Goal: Task Accomplishment & Management: Manage account settings

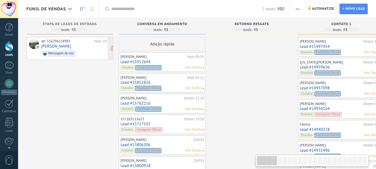
click at [57, 45] on link "[PERSON_NAME]" at bounding box center [56, 46] width 30 height 5
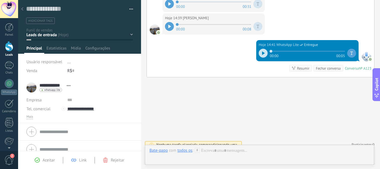
click at [0, 0] on div "CONVERSA EM ANDAMENTO RETORNO RESGATE CONTATO 1 CONTATO 2 CONTATO 3 CONTATO 4" at bounding box center [0, 0] width 0 height 0
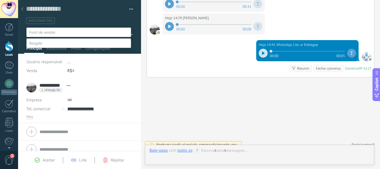
click at [0, 0] on label "CONVERSA EM ANDAMENTO" at bounding box center [0, 0] width 0 height 0
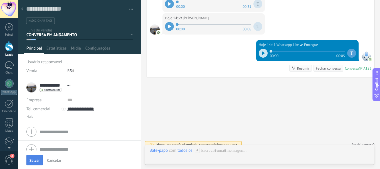
click at [37, 157] on button "Salvar" at bounding box center [34, 160] width 16 height 11
click at [39, 21] on span "#adicionar tags" at bounding box center [40, 21] width 24 height 4
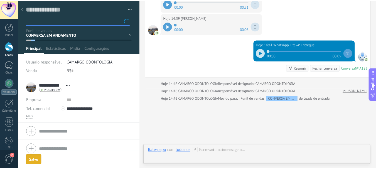
scroll to position [252, 0]
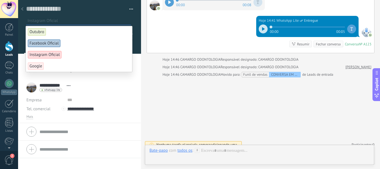
click at [48, 56] on span "Instagram Oficial" at bounding box center [45, 55] width 34 height 8
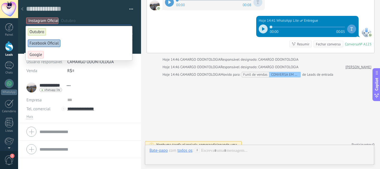
click at [41, 31] on span "Outubro" at bounding box center [37, 32] width 18 height 8
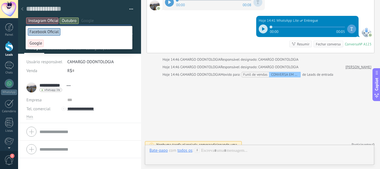
click at [137, 85] on li "**********" at bounding box center [79, 101] width 123 height 44
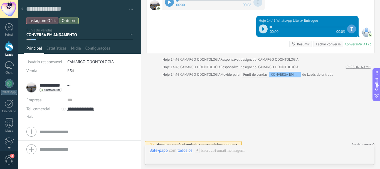
click at [22, 8] on icon at bounding box center [22, 8] width 2 height 3
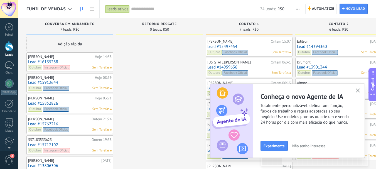
click at [358, 91] on use "button" at bounding box center [358, 90] width 4 height 4
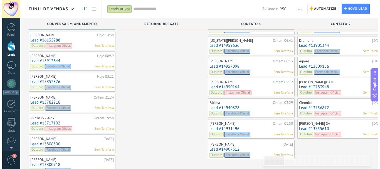
scroll to position [19, 0]
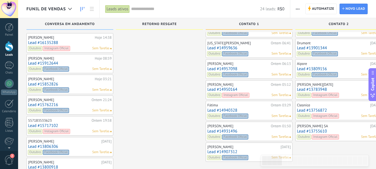
click at [220, 151] on link "Lead #14907312" at bounding box center [248, 151] width 83 height 5
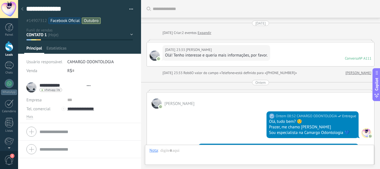
type textarea "**********"
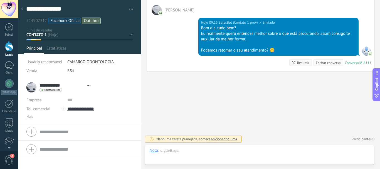
scroll to position [8, 0]
click at [173, 153] on div at bounding box center [259, 156] width 220 height 17
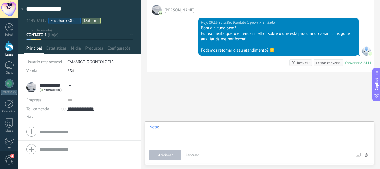
paste div
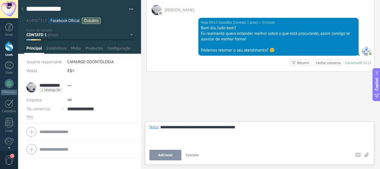
click at [163, 155] on span "Adicionar" at bounding box center [165, 155] width 15 height 4
click at [163, 155] on button "Adicionar" at bounding box center [156, 155] width 14 height 11
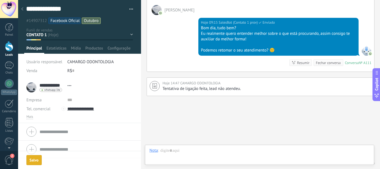
scroll to position [294, 0]
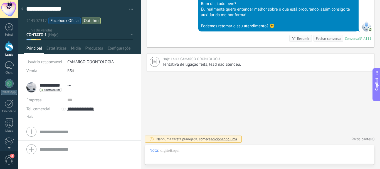
click at [23, 9] on icon at bounding box center [22, 8] width 2 height 3
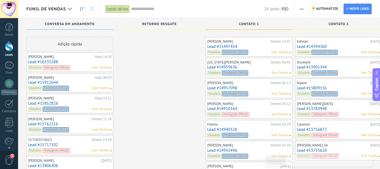
scroll to position [19, 0]
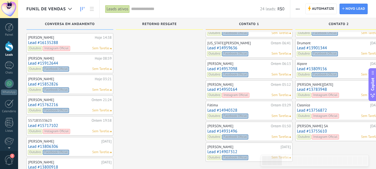
click at [228, 130] on link "Lead #14931496" at bounding box center [248, 131] width 83 height 5
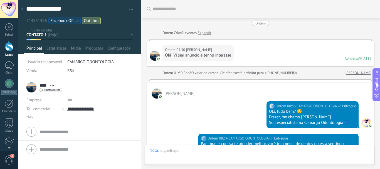
scroll to position [267, 0]
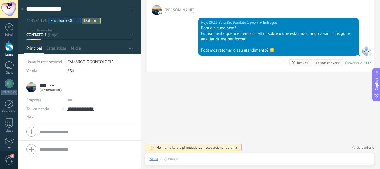
click at [375, 22] on html ".abecls-1,.abecls-2{fill-rule:evenodd}.abecls-2{fill:#fff} .abhcls-1{fill:none}…" at bounding box center [190, 84] width 380 height 169
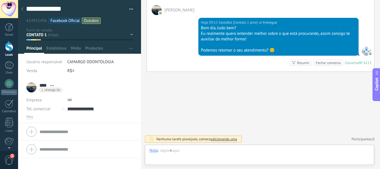
type textarea "**********"
drag, startPoint x: 375, startPoint y: 22, endPoint x: 169, endPoint y: 148, distance: 241.3
click at [169, 148] on div at bounding box center [259, 156] width 220 height 17
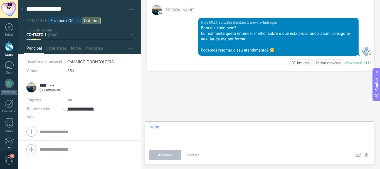
drag, startPoint x: 169, startPoint y: 148, endPoint x: 163, endPoint y: 128, distance: 21.1
paste div
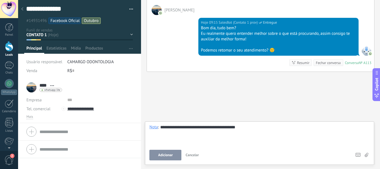
click at [167, 153] on span "Adicionar" at bounding box center [165, 155] width 15 height 4
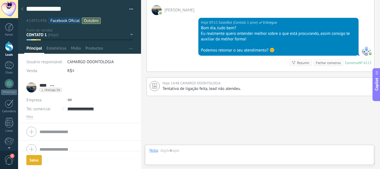
scroll to position [291, 0]
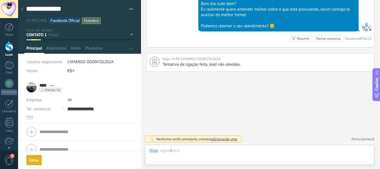
click at [21, 9] on div at bounding box center [22, 9] width 8 height 11
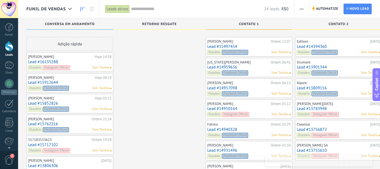
scroll to position [19, 0]
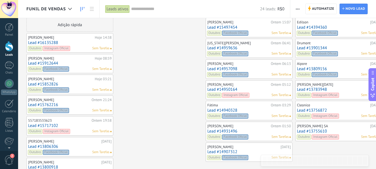
click at [216, 109] on link "Lead #14940328" at bounding box center [248, 110] width 83 height 5
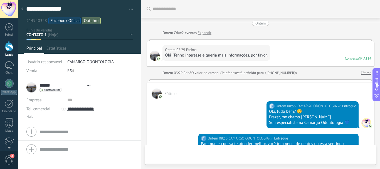
type textarea "**********"
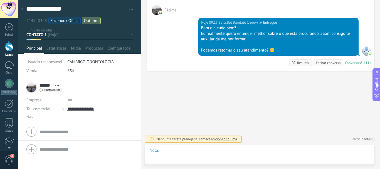
click at [165, 150] on div at bounding box center [259, 156] width 220 height 17
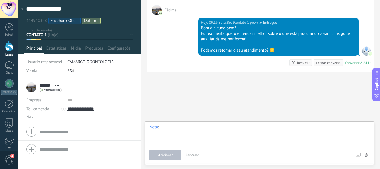
paste div
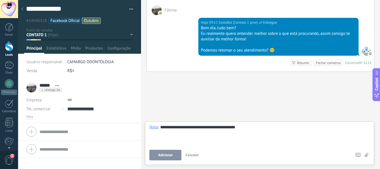
click at [166, 152] on button "Adicionar" at bounding box center [165, 155] width 32 height 11
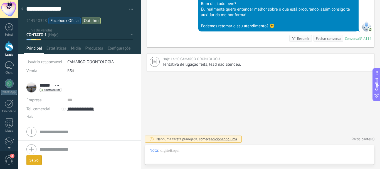
click at [22, 8] on use at bounding box center [22, 8] width 2 height 3
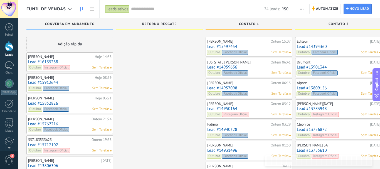
scroll to position [19, 0]
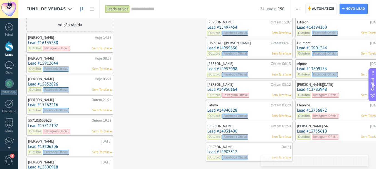
click at [222, 89] on link "Lead #14950164" at bounding box center [248, 89] width 83 height 5
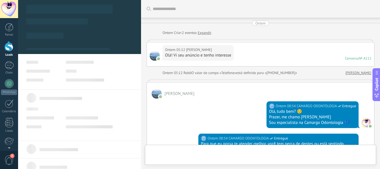
type textarea "**********"
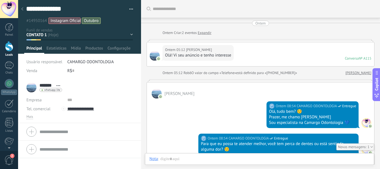
scroll to position [46, 0]
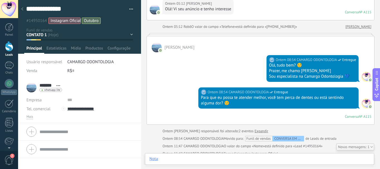
click at [168, 158] on div at bounding box center [259, 164] width 220 height 17
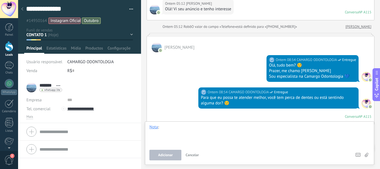
paste div
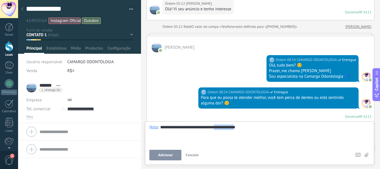
drag, startPoint x: 220, startPoint y: 128, endPoint x: 237, endPoint y: 129, distance: 17.3
click at [237, 129] on div "**********" at bounding box center [259, 134] width 220 height 21
click at [152, 154] on button "Adicionar" at bounding box center [165, 155] width 32 height 11
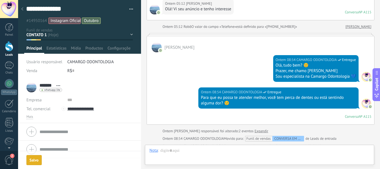
scroll to position [329, 0]
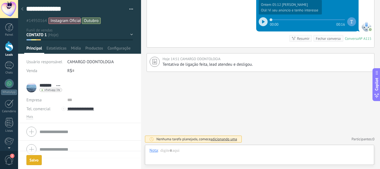
click at [22, 9] on use at bounding box center [22, 8] width 2 height 3
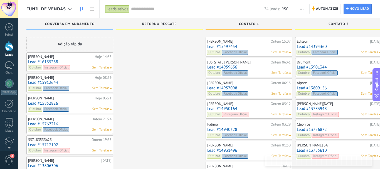
scroll to position [19, 0]
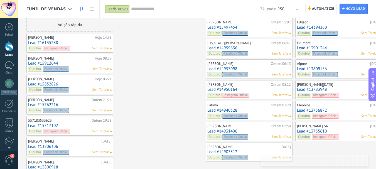
click at [227, 68] on link "Lead #14957098" at bounding box center [248, 68] width 83 height 5
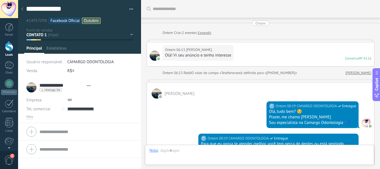
type textarea "**********"
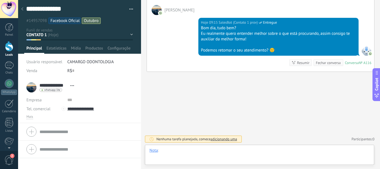
click at [168, 151] on div at bounding box center [259, 156] width 220 height 17
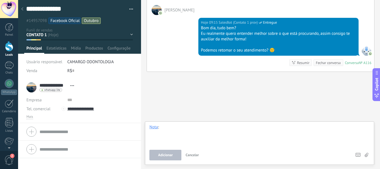
paste div
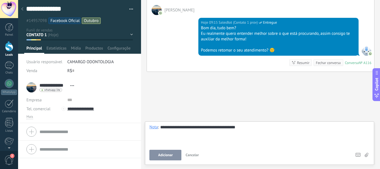
click at [170, 158] on button "Adicionar" at bounding box center [165, 155] width 32 height 11
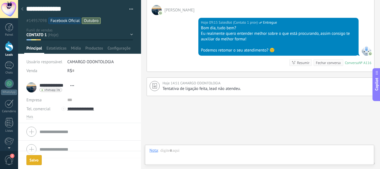
scroll to position [284, 0]
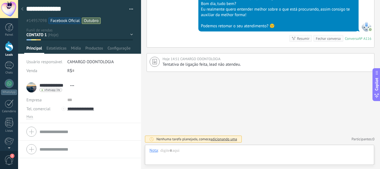
click at [22, 9] on use at bounding box center [22, 8] width 2 height 3
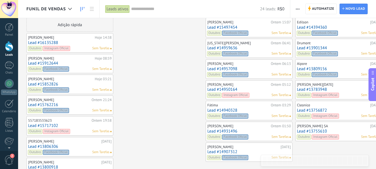
click at [223, 47] on link "Lead #14959636" at bounding box center [248, 48] width 83 height 5
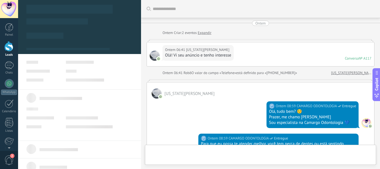
type textarea "**********"
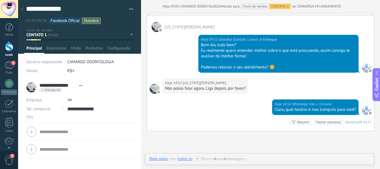
scroll to position [339, 0]
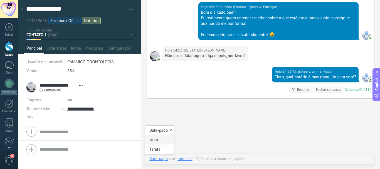
click at [159, 141] on div "Nota" at bounding box center [159, 139] width 29 height 9
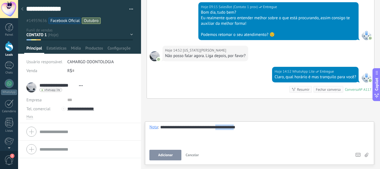
drag, startPoint x: 216, startPoint y: 127, endPoint x: 237, endPoint y: 129, distance: 21.2
click at [237, 129] on div "**********" at bounding box center [259, 134] width 220 height 21
click at [165, 153] on span "Adicionar" at bounding box center [165, 155] width 15 height 4
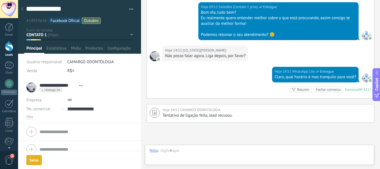
scroll to position [390, 0]
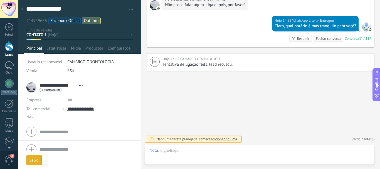
click at [21, 8] on icon at bounding box center [22, 8] width 2 height 3
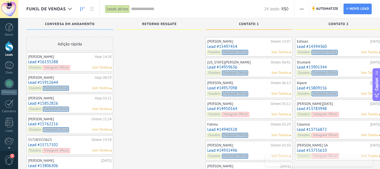
scroll to position [19, 0]
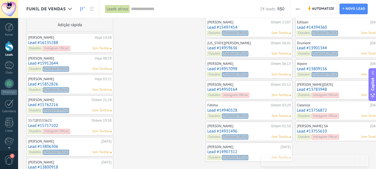
click at [214, 26] on link "Lead #15497454" at bounding box center [248, 27] width 83 height 5
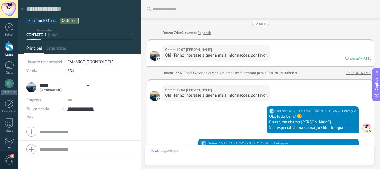
type textarea "**********"
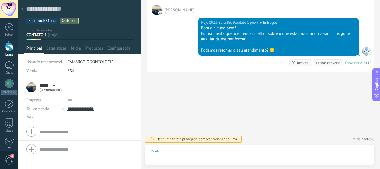
click at [179, 151] on div at bounding box center [259, 156] width 220 height 17
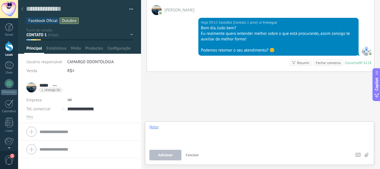
paste div
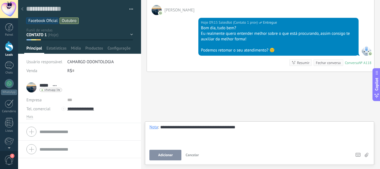
click at [165, 154] on span "Adicionar" at bounding box center [165, 155] width 15 height 4
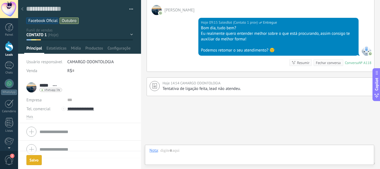
scroll to position [275, 0]
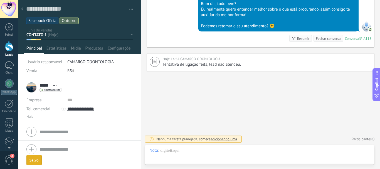
click at [22, 8] on icon at bounding box center [22, 8] width 2 height 3
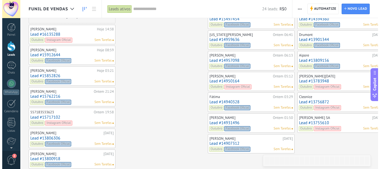
scroll to position [27, 0]
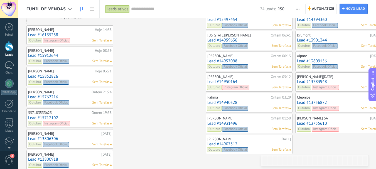
click at [47, 158] on link "Lead #13800918" at bounding box center [69, 159] width 83 height 5
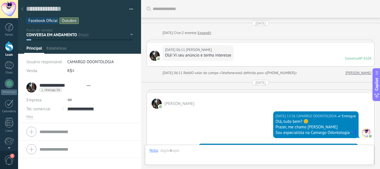
type textarea "**********"
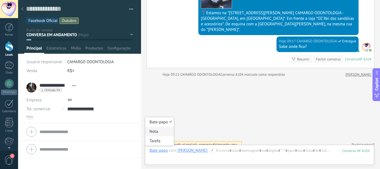
click at [160, 130] on div "Nota" at bounding box center [159, 131] width 29 height 9
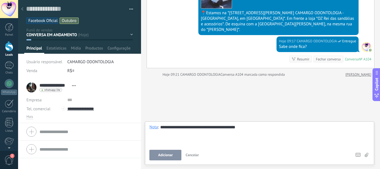
click at [169, 154] on span "Adicionar" at bounding box center [165, 155] width 15 height 4
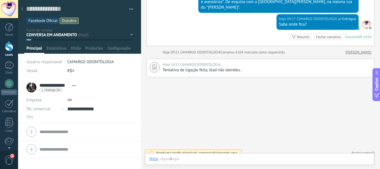
scroll to position [445, 0]
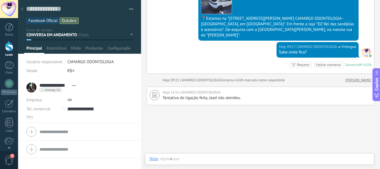
click at [22, 9] on use at bounding box center [22, 8] width 2 height 3
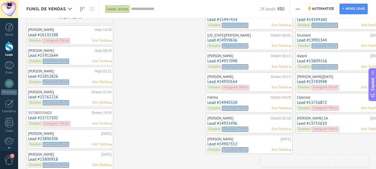
click at [54, 138] on link "Lead #13806306" at bounding box center [69, 138] width 83 height 5
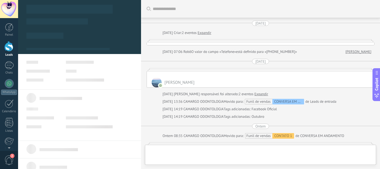
type textarea "**********"
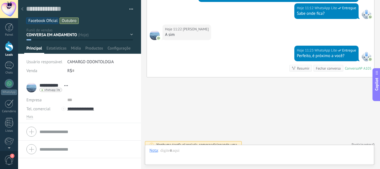
scroll to position [8, 0]
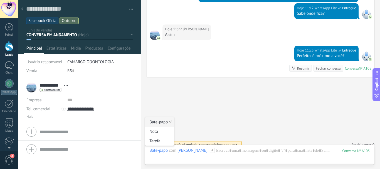
click at [152, 149] on div "Bate-papo" at bounding box center [158, 150] width 18 height 5
click at [159, 132] on div "Nota" at bounding box center [159, 131] width 29 height 9
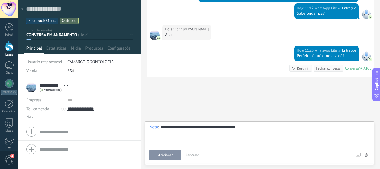
click at [170, 155] on span "Adicionar" at bounding box center [165, 155] width 15 height 4
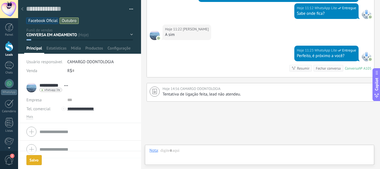
scroll to position [889, 0]
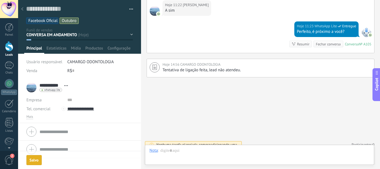
click at [22, 6] on div at bounding box center [22, 9] width 8 height 11
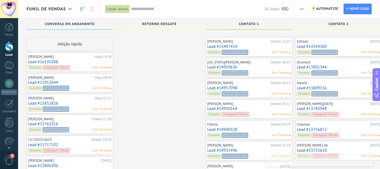
scroll to position [27, 0]
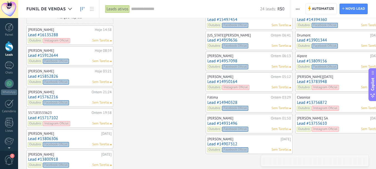
click at [46, 116] on link "Lead #15717102" at bounding box center [69, 117] width 83 height 5
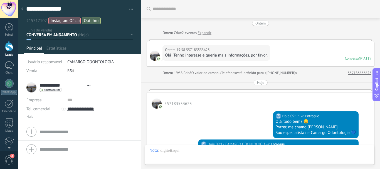
type textarea "**********"
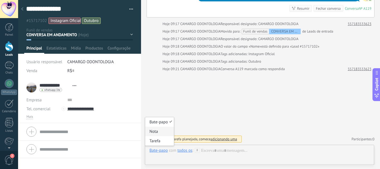
click at [156, 130] on div "Nota" at bounding box center [159, 131] width 29 height 9
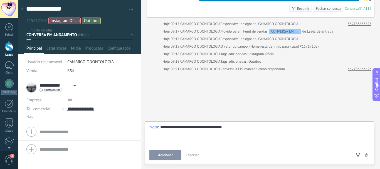
click at [162, 152] on button "Adicionar" at bounding box center [165, 155] width 32 height 11
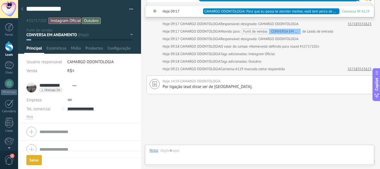
scroll to position [181, 0]
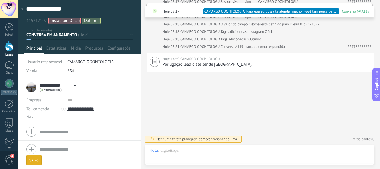
click at [0, 0] on div "CONVERSA EM ANDAMENTO RETORNO RESGATE CONTATO 1 CONTATO 2 CONTATO 3 CONTATO 4 C…" at bounding box center [0, 0] width 0 height 0
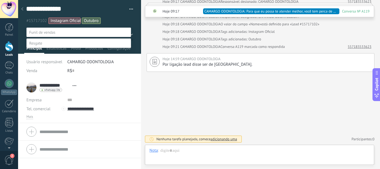
scroll to position [28, 0]
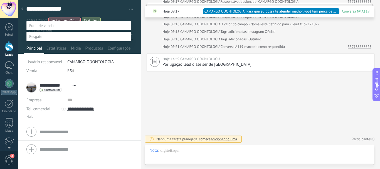
click at [0, 0] on label "DESISTENTES" at bounding box center [0, 0] width 0 height 0
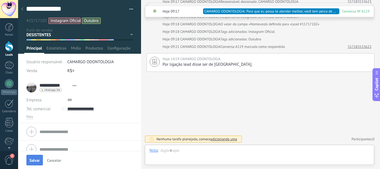
click at [34, 162] on span "Salvar" at bounding box center [34, 160] width 10 height 4
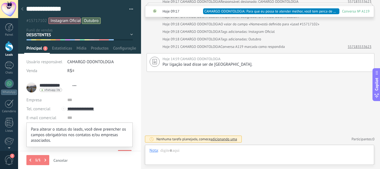
scroll to position [46, 0]
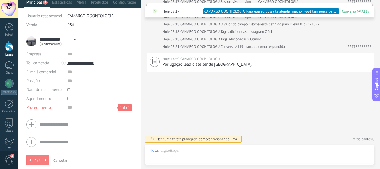
click at [43, 107] on span "Procedimento" at bounding box center [38, 107] width 24 height 4
click at [70, 108] on input "text" at bounding box center [100, 107] width 66 height 9
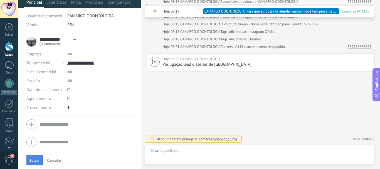
type input "*"
click at [36, 158] on span "Salvar" at bounding box center [34, 160] width 10 height 4
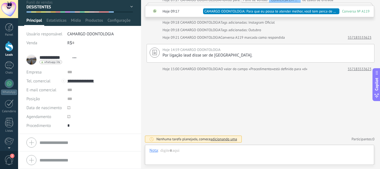
scroll to position [26, 0]
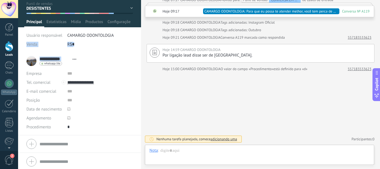
drag, startPoint x: 139, startPoint y: 55, endPoint x: 138, endPoint y: 26, distance: 29.5
click at [139, 28] on div "**********" at bounding box center [79, 84] width 123 height 169
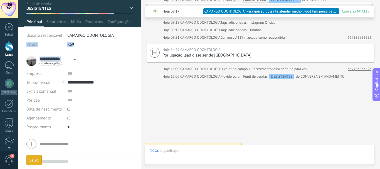
scroll to position [198, 0]
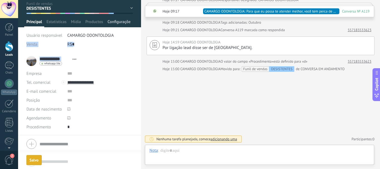
click at [122, 19] on span "Configurações" at bounding box center [118, 23] width 23 height 8
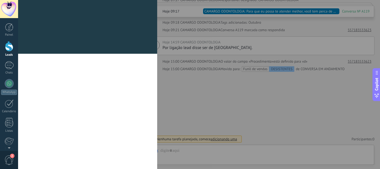
click at [122, 22] on div "Campos e grupos Kommo oferece a opção de adicionar seus próprios campos persona…" at bounding box center [87, 27] width 139 height 54
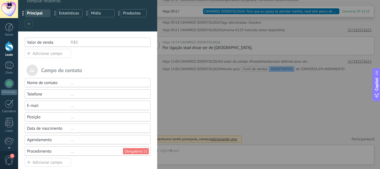
scroll to position [111, 0]
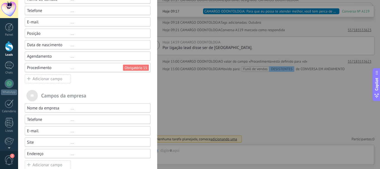
click at [92, 67] on div "..." at bounding box center [108, 67] width 75 height 5
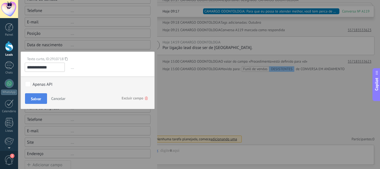
click at [34, 97] on span "Salvar" at bounding box center [36, 99] width 10 height 4
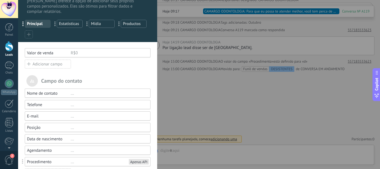
scroll to position [0, 0]
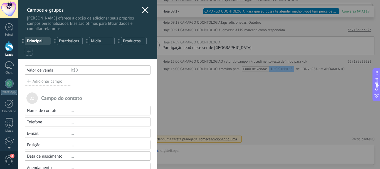
click at [143, 7] on icon at bounding box center [145, 10] width 7 height 7
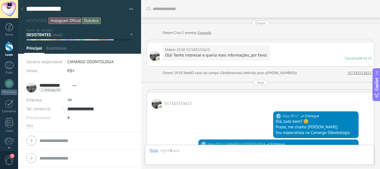
scroll to position [8, 0]
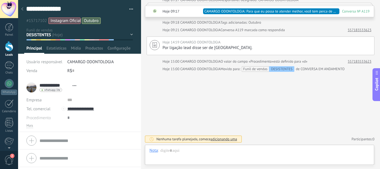
click at [23, 8] on icon at bounding box center [22, 8] width 2 height 3
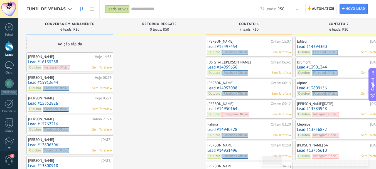
click at [46, 123] on link "Lead #15762216" at bounding box center [69, 124] width 83 height 5
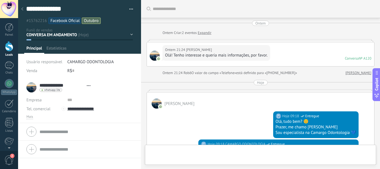
type textarea "**********"
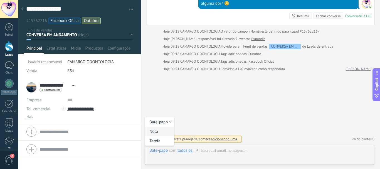
click at [164, 134] on div "Nota" at bounding box center [159, 131] width 29 height 9
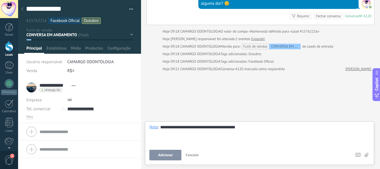
click at [164, 155] on span "Adicionar" at bounding box center [165, 155] width 15 height 4
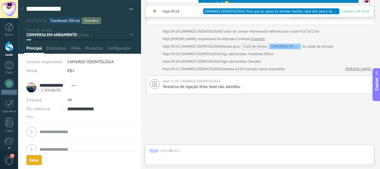
scroll to position [174, 0]
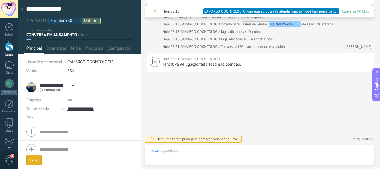
click at [21, 7] on div at bounding box center [22, 9] width 8 height 11
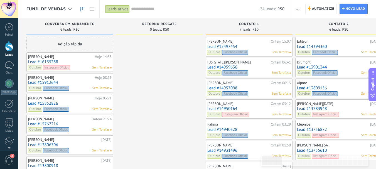
click at [41, 124] on link "Lead #15762216" at bounding box center [69, 124] width 83 height 5
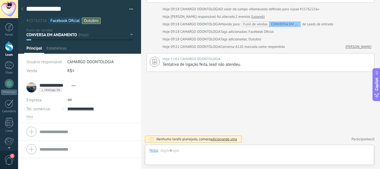
scroll to position [8, 0]
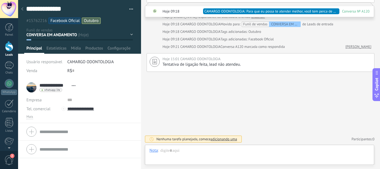
click at [21, 9] on use at bounding box center [22, 8] width 2 height 3
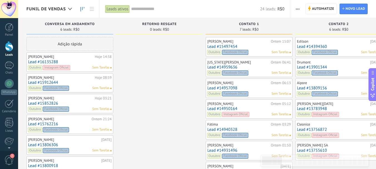
click at [48, 102] on link "Lead #15852826" at bounding box center [69, 103] width 83 height 5
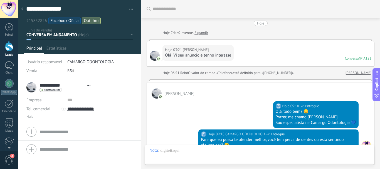
type textarea "**********"
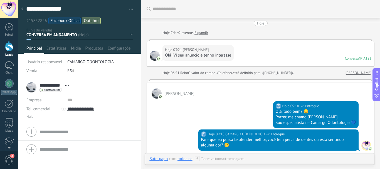
drag, startPoint x: 330, startPoint y: 166, endPoint x: 163, endPoint y: 159, distance: 167.3
click at [163, 159] on div "Bate-papo" at bounding box center [158, 158] width 18 height 5
click at [157, 158] on div "Bate-papo" at bounding box center [158, 158] width 18 height 5
click at [161, 143] on div "Nota" at bounding box center [159, 139] width 29 height 9
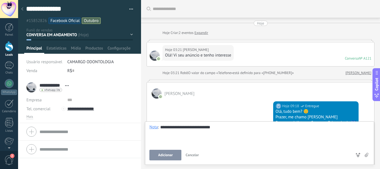
click at [166, 153] on span "Adicionar" at bounding box center [165, 155] width 15 height 4
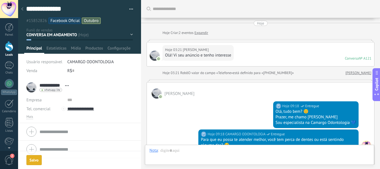
scroll to position [156, 0]
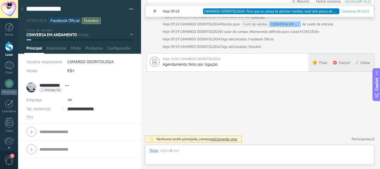
click at [320, 63] on span "Fixar" at bounding box center [323, 63] width 8 height 6
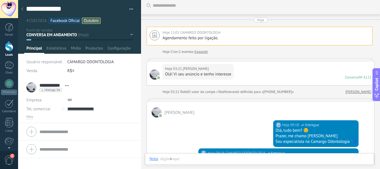
scroll to position [0, 0]
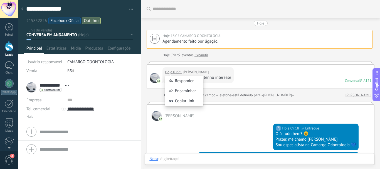
drag, startPoint x: 185, startPoint y: 81, endPoint x: 182, endPoint y: 78, distance: 3.3
click at [185, 80] on div "Responder" at bounding box center [184, 81] width 38 height 10
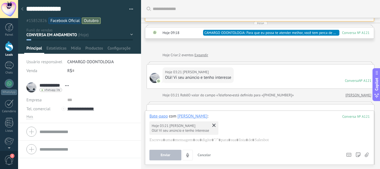
scroll to position [156, 0]
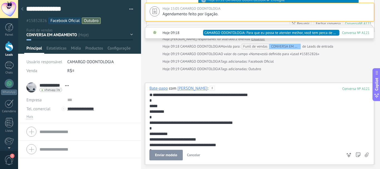
click at [174, 119] on div "**********" at bounding box center [258, 136] width 218 height 89
click at [171, 125] on div "**********" at bounding box center [258, 136] width 218 height 89
click at [222, 125] on div "**********" at bounding box center [258, 136] width 218 height 89
click at [167, 155] on span "Enviar" at bounding box center [166, 155] width 10 height 4
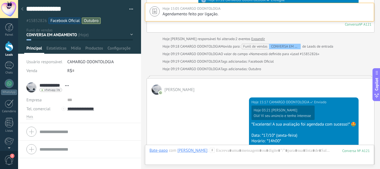
scroll to position [153, 0]
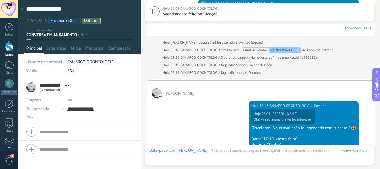
click at [57, 85] on input "**********" at bounding box center [50, 85] width 23 height 6
drag, startPoint x: 53, startPoint y: 89, endPoint x: 36, endPoint y: 93, distance: 17.1
click at [36, 93] on div "**********" at bounding box center [79, 87] width 106 height 14
click at [45, 83] on input "**********" at bounding box center [50, 85] width 23 height 6
click at [51, 90] on input "******" at bounding box center [85, 90] width 93 height 6
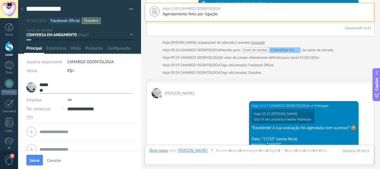
type input "*"
drag, startPoint x: 40, startPoint y: 85, endPoint x: 49, endPoint y: 85, distance: 8.6
click at [49, 85] on input "*****" at bounding box center [85, 85] width 93 height 6
type input "*****"
click at [45, 83] on input "*****" at bounding box center [43, 85] width 9 height 6
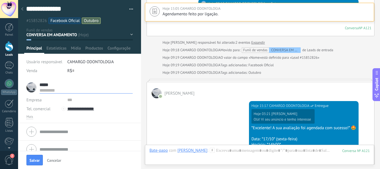
drag, startPoint x: 41, startPoint y: 85, endPoint x: 48, endPoint y: 84, distance: 7.6
click at [48, 84] on input "*****" at bounding box center [85, 85] width 93 height 6
paste input "**********"
type input "**********"
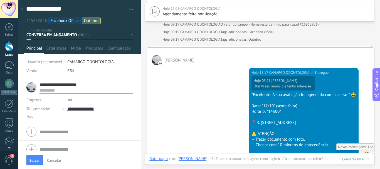
scroll to position [280, 0]
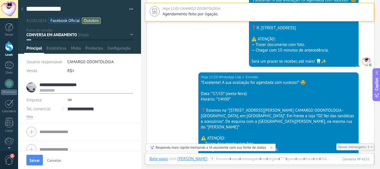
click at [32, 116] on span "Mais" at bounding box center [29, 117] width 7 height 4
type input "**********"
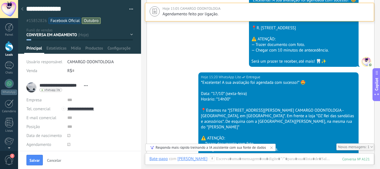
click at [68, 135] on icon at bounding box center [68, 135] width 3 height 3
click at [69, 134] on use at bounding box center [68, 135] width 3 height 3
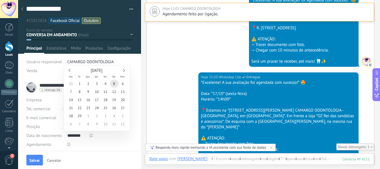
type input "**********"
click at [68, 144] on use at bounding box center [68, 144] width 3 height 3
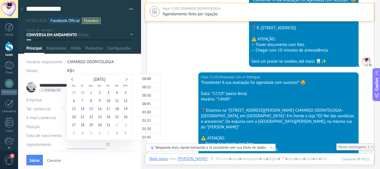
scroll to position [479, 0]
click at [111, 107] on span "17" at bounding box center [108, 109] width 9 height 8
click at [150, 116] on div "14:00" at bounding box center [147, 116] width 28 height 8
type input "**********"
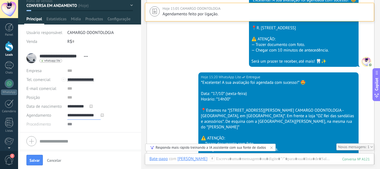
scroll to position [30, 0]
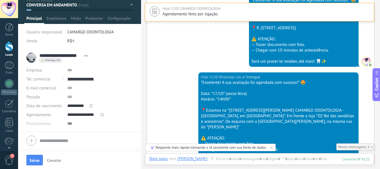
click at [68, 125] on div at bounding box center [100, 123] width 66 height 9
click at [69, 123] on div at bounding box center [100, 123] width 66 height 9
click at [67, 124] on div at bounding box center [100, 123] width 66 height 9
click at [67, 125] on div at bounding box center [100, 123] width 66 height 9
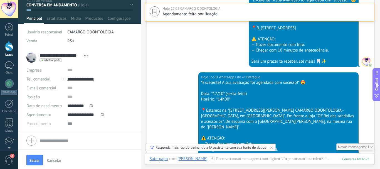
click at [70, 123] on div at bounding box center [100, 123] width 66 height 9
click at [42, 124] on span "Procedimento" at bounding box center [38, 124] width 24 height 4
click at [68, 123] on div at bounding box center [100, 123] width 66 height 9
click at [69, 125] on div at bounding box center [100, 123] width 66 height 9
click at [122, 17] on span "Configurações" at bounding box center [118, 20] width 23 height 8
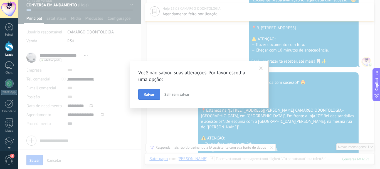
click at [150, 91] on button "Salvar" at bounding box center [149, 94] width 22 height 11
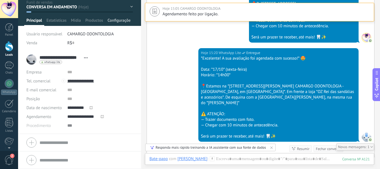
scroll to position [28, 0]
click at [121, 20] on span "Configurações" at bounding box center [118, 22] width 23 height 8
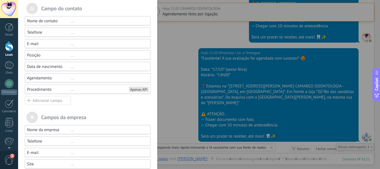
scroll to position [92, 0]
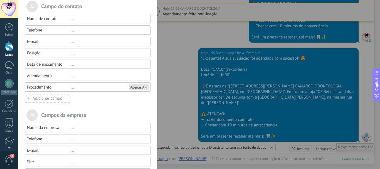
click at [100, 86] on div "..." at bounding box center [108, 87] width 75 height 5
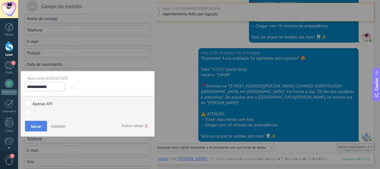
click at [41, 126] on button "Salvar" at bounding box center [36, 126] width 22 height 11
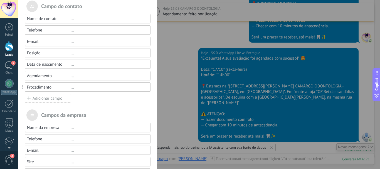
click at [163, 51] on div "Campos e grupos Kommo oferece a opção de adicionar seus próprios campos persona…" at bounding box center [199, 84] width 362 height 169
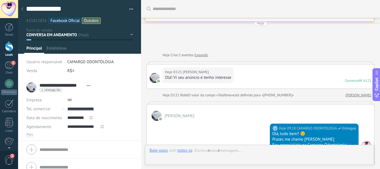
type textarea "**********"
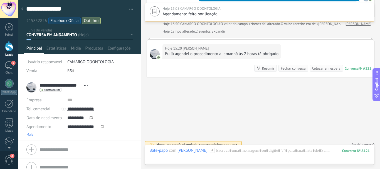
click at [31, 134] on span "Mais" at bounding box center [29, 134] width 7 height 4
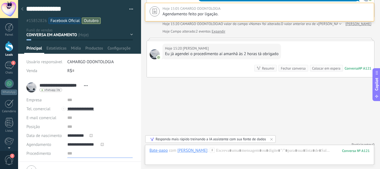
click at [68, 153] on input "text" at bounding box center [100, 153] width 66 height 9
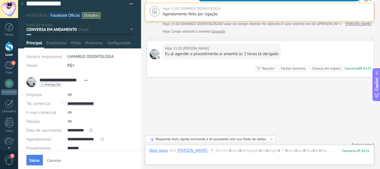
type input "*******"
click at [38, 159] on span "Salvar" at bounding box center [34, 160] width 10 height 4
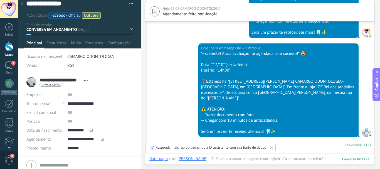
scroll to position [310, 0]
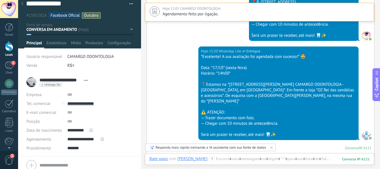
click at [380, 87] on button "Copilot" at bounding box center [376, 84] width 8 height 33
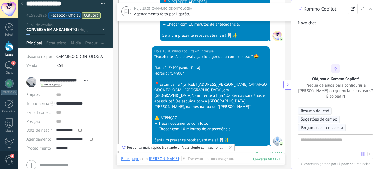
scroll to position [8, 0]
click at [372, 7] on button "button" at bounding box center [371, 9] width 6 height 7
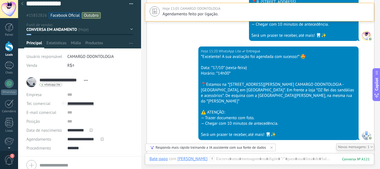
click at [0, 0] on div "CONVERSA EM ANDAMENTO RETORNO RESGATE CONTATO 1 CONTATO 2 CONTATO 3 CONTATO 4 C…" at bounding box center [0, 0] width 0 height 0
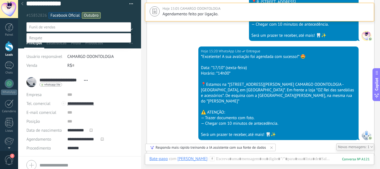
click at [0, 0] on label "AGENDAMENTO" at bounding box center [0, 0] width 0 height 0
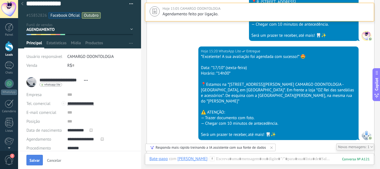
click at [37, 162] on span "Salvar" at bounding box center [34, 160] width 10 height 4
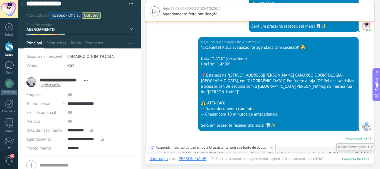
click at [23, 2] on div at bounding box center [22, 4] width 8 height 11
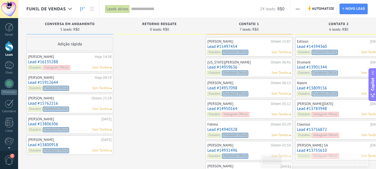
click at [53, 102] on link "Lead #15762216" at bounding box center [69, 103] width 83 height 5
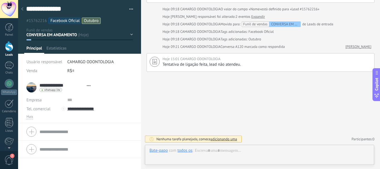
scroll to position [8, 0]
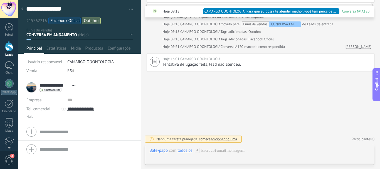
click at [23, 6] on div at bounding box center [22, 9] width 8 height 11
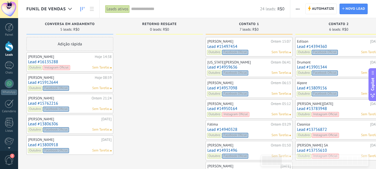
click at [54, 81] on link "Lead #15912644" at bounding box center [69, 82] width 83 height 5
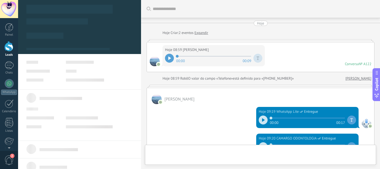
type textarea "**********"
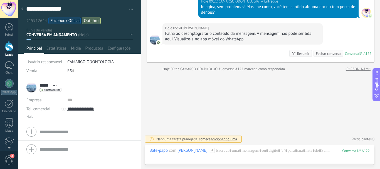
scroll to position [8, 0]
click at [161, 131] on div "Nota" at bounding box center [159, 131] width 29 height 9
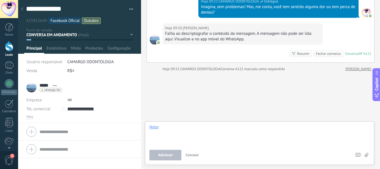
paste div
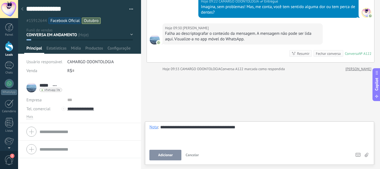
click at [165, 153] on span "Adicionar" at bounding box center [165, 155] width 15 height 4
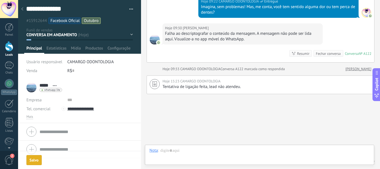
scroll to position [266, 0]
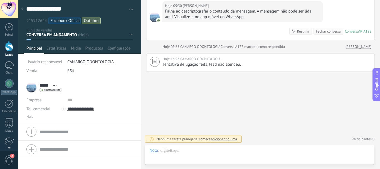
click at [21, 8] on icon at bounding box center [22, 8] width 2 height 3
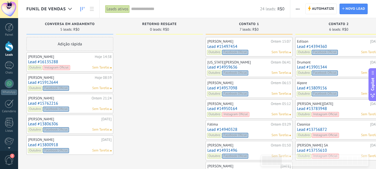
click at [46, 61] on link "Lead #16135288" at bounding box center [69, 62] width 83 height 5
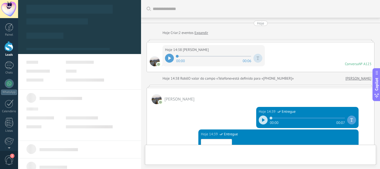
type textarea "**********"
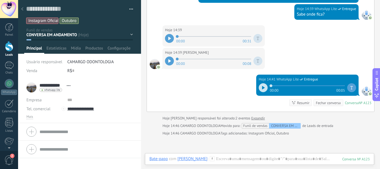
scroll to position [190, 0]
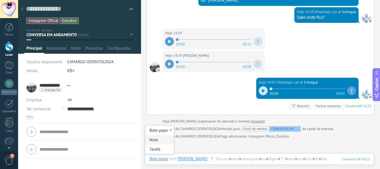
click at [160, 142] on div "Nota" at bounding box center [159, 139] width 29 height 9
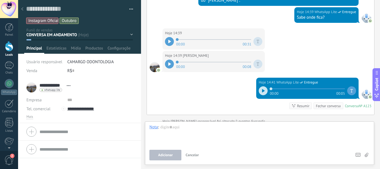
drag, startPoint x: 168, startPoint y: 131, endPoint x: 163, endPoint y: 128, distance: 5.2
click at [163, 128] on div at bounding box center [259, 134] width 220 height 21
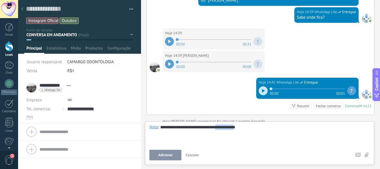
drag, startPoint x: 216, startPoint y: 126, endPoint x: 237, endPoint y: 128, distance: 21.2
click at [237, 128] on div "**********" at bounding box center [259, 134] width 220 height 21
click at [157, 158] on button "Adicionar" at bounding box center [165, 155] width 32 height 11
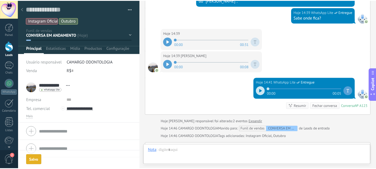
scroll to position [274, 0]
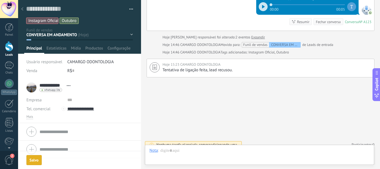
click at [22, 8] on icon at bounding box center [22, 8] width 2 height 3
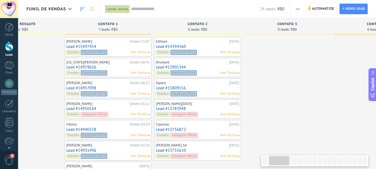
scroll to position [0, 156]
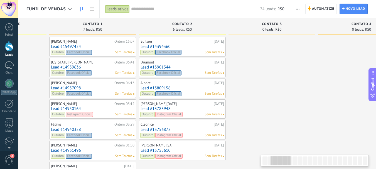
drag, startPoint x: 268, startPoint y: 158, endPoint x: 277, endPoint y: 156, distance: 9.0
click at [277, 156] on div at bounding box center [280, 160] width 20 height 9
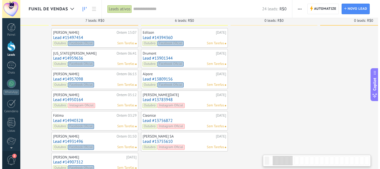
scroll to position [0, 0]
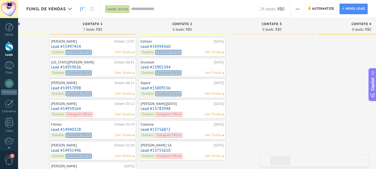
click at [162, 150] on link "Lead #13755610" at bounding box center [181, 150] width 83 height 5
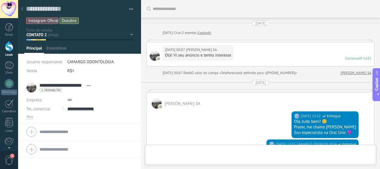
type textarea "**********"
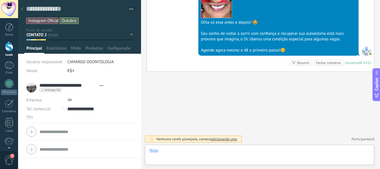
click at [162, 151] on div at bounding box center [259, 156] width 220 height 17
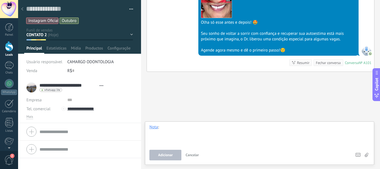
paste div
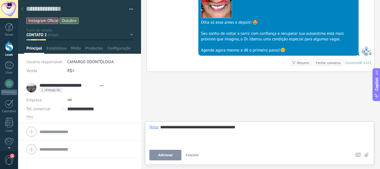
click at [169, 155] on span "Adicionar" at bounding box center [165, 155] width 15 height 4
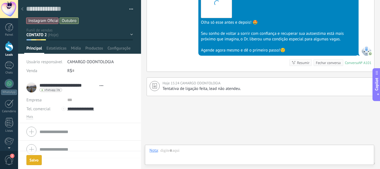
scroll to position [461, 0]
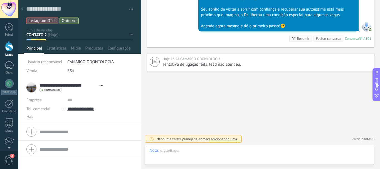
click at [23, 9] on icon at bounding box center [22, 8] width 2 height 3
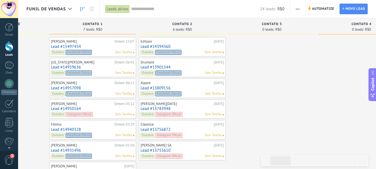
click at [157, 45] on link "Lead #14394360" at bounding box center [181, 46] width 83 height 5
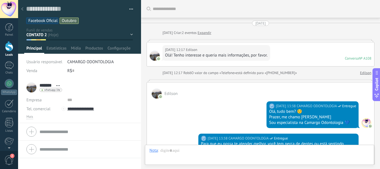
scroll to position [387, 0]
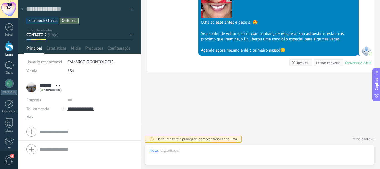
click at [23, 7] on div at bounding box center [22, 9] width 8 height 11
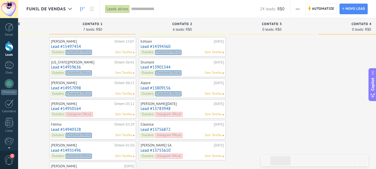
click at [163, 148] on link "Lead #13755610" at bounding box center [181, 150] width 83 height 5
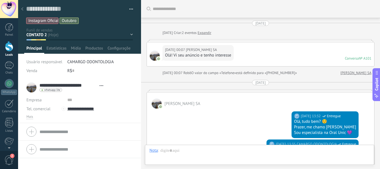
scroll to position [461, 0]
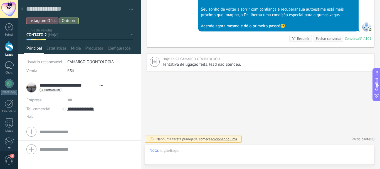
click at [21, 7] on div at bounding box center [22, 9] width 8 height 11
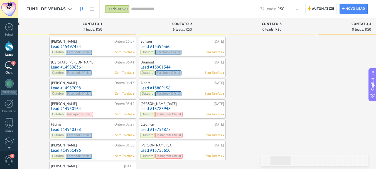
click at [6, 65] on div "1" at bounding box center [9, 65] width 9 height 8
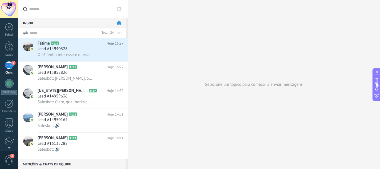
click at [56, 50] on span "Lead #14940328" at bounding box center [53, 49] width 30 height 6
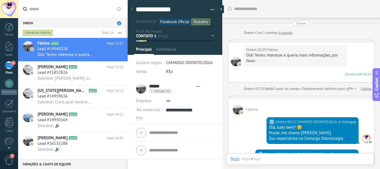
type textarea "**********"
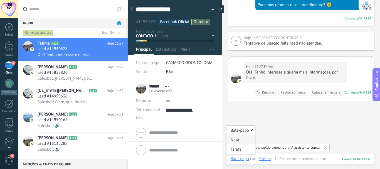
click at [236, 135] on div "Nota" at bounding box center [240, 139] width 29 height 9
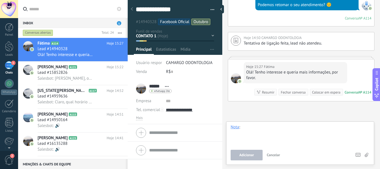
paste div
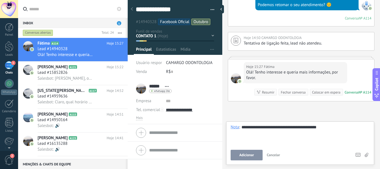
click at [249, 157] on button "Adicionar" at bounding box center [247, 155] width 32 height 11
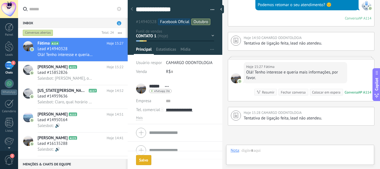
scroll to position [380, 0]
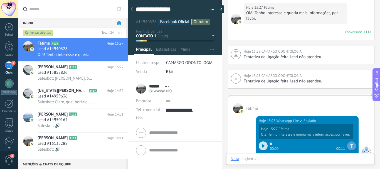
scroll to position [381, 0]
